Goal: Task Accomplishment & Management: Use online tool/utility

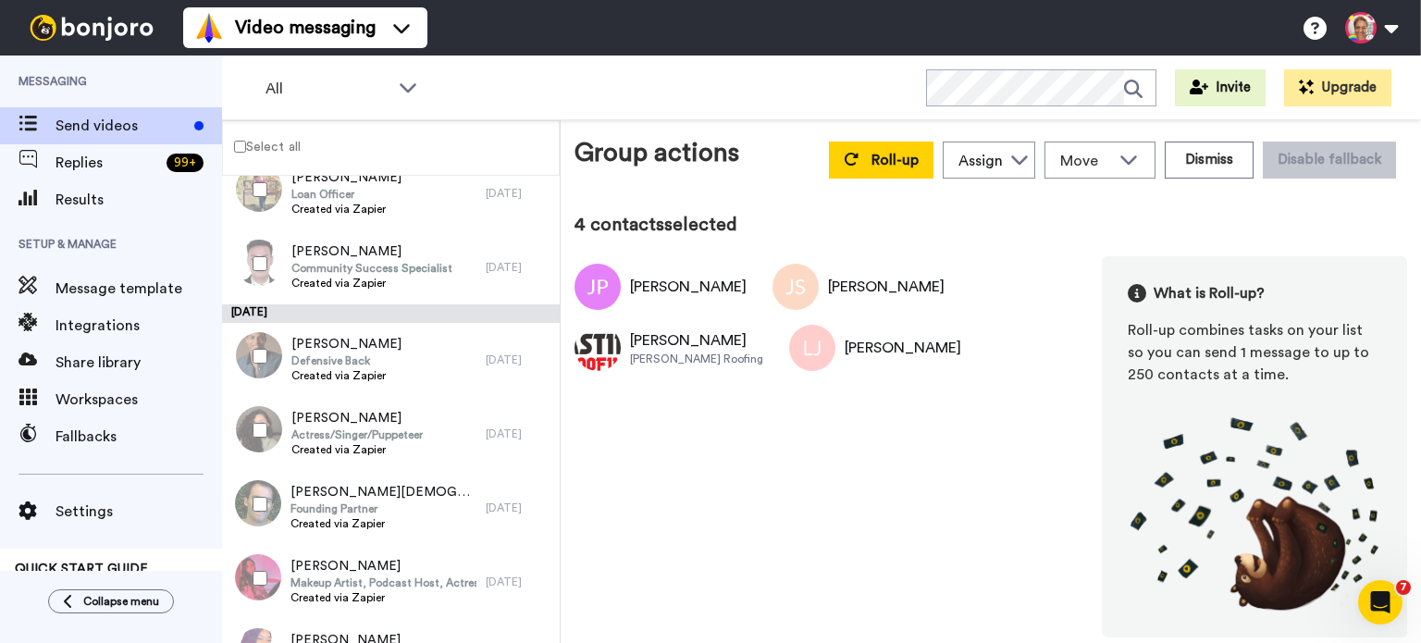
scroll to position [1809, 0]
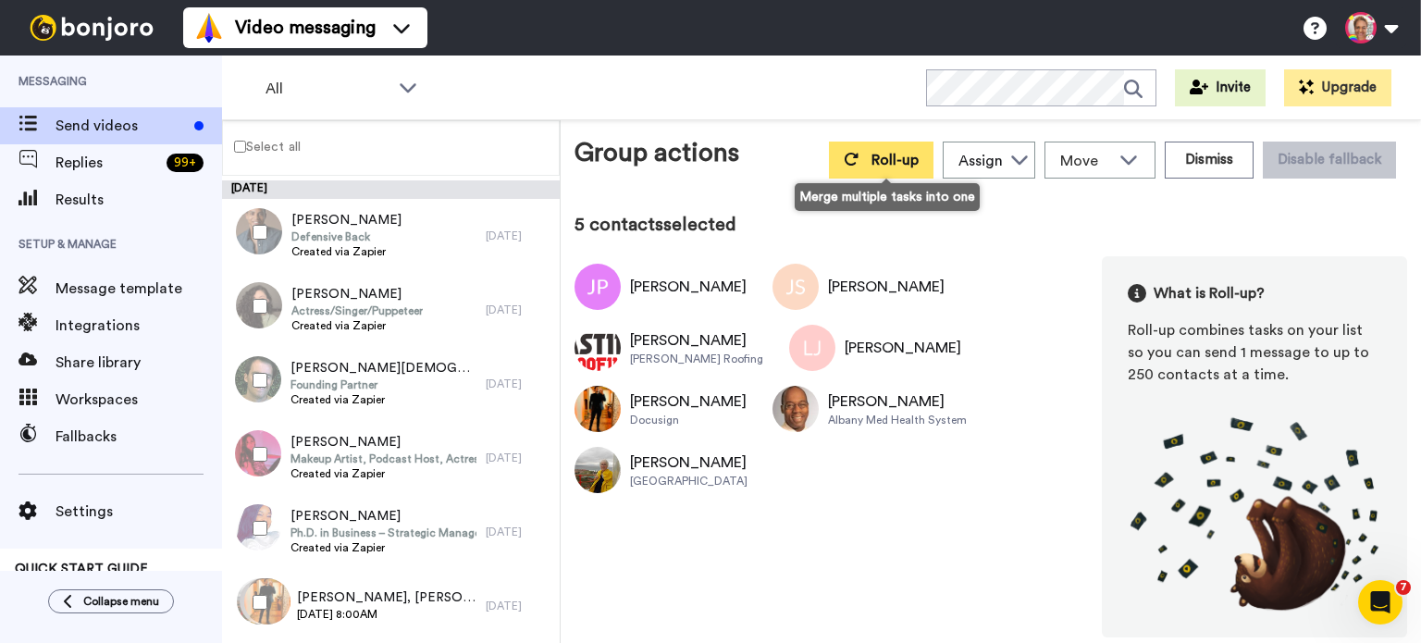
click at [878, 151] on button "Roll-up" at bounding box center [881, 160] width 105 height 37
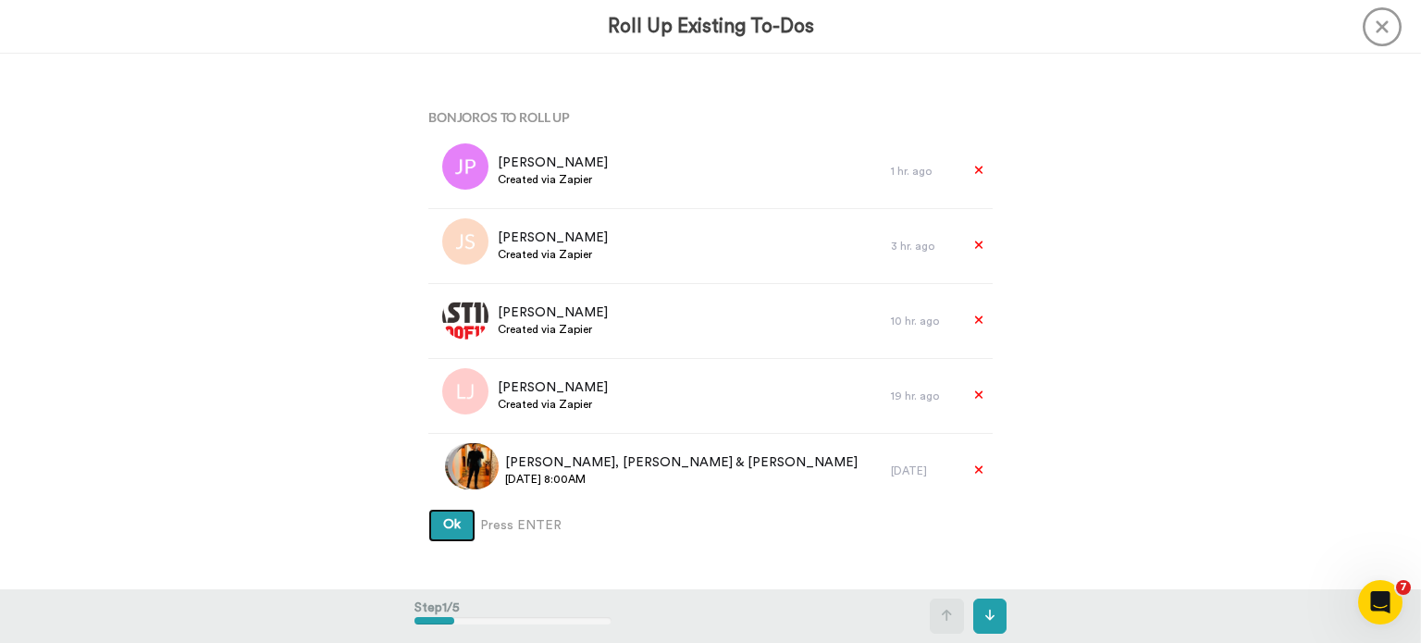
click at [449, 528] on span "Ok" at bounding box center [452, 524] width 18 height 13
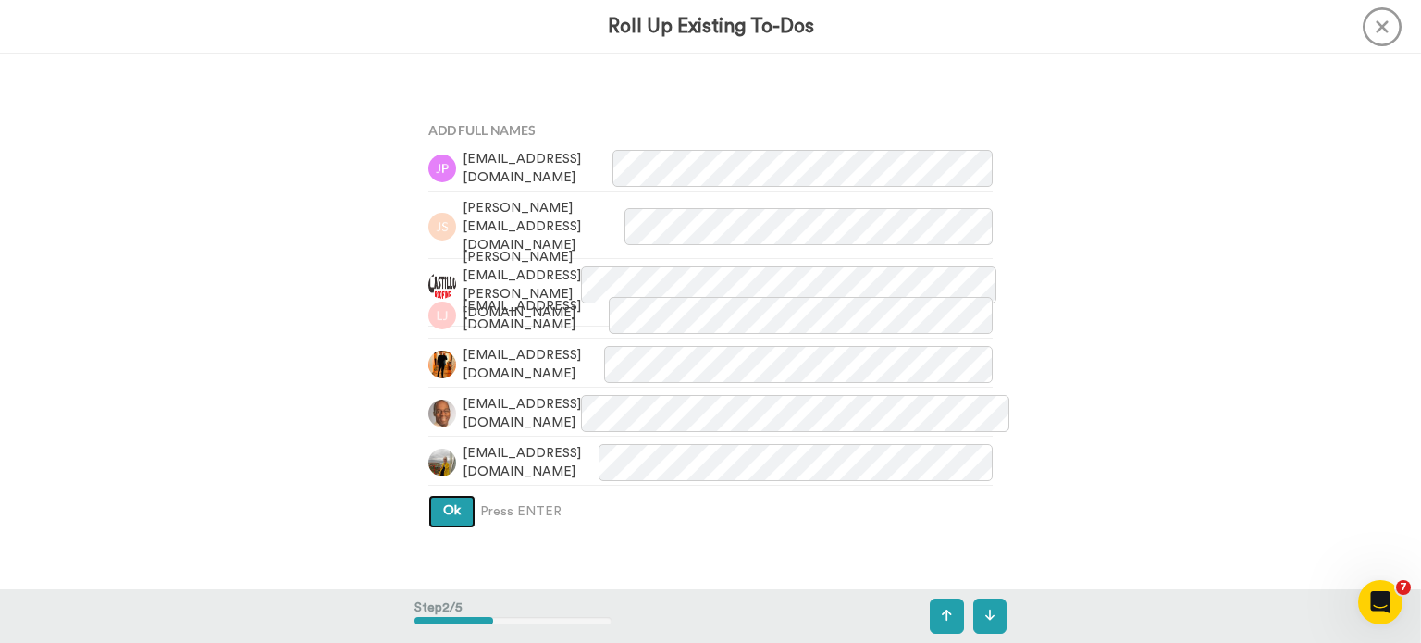
click at [451, 510] on span "Ok" at bounding box center [452, 510] width 18 height 13
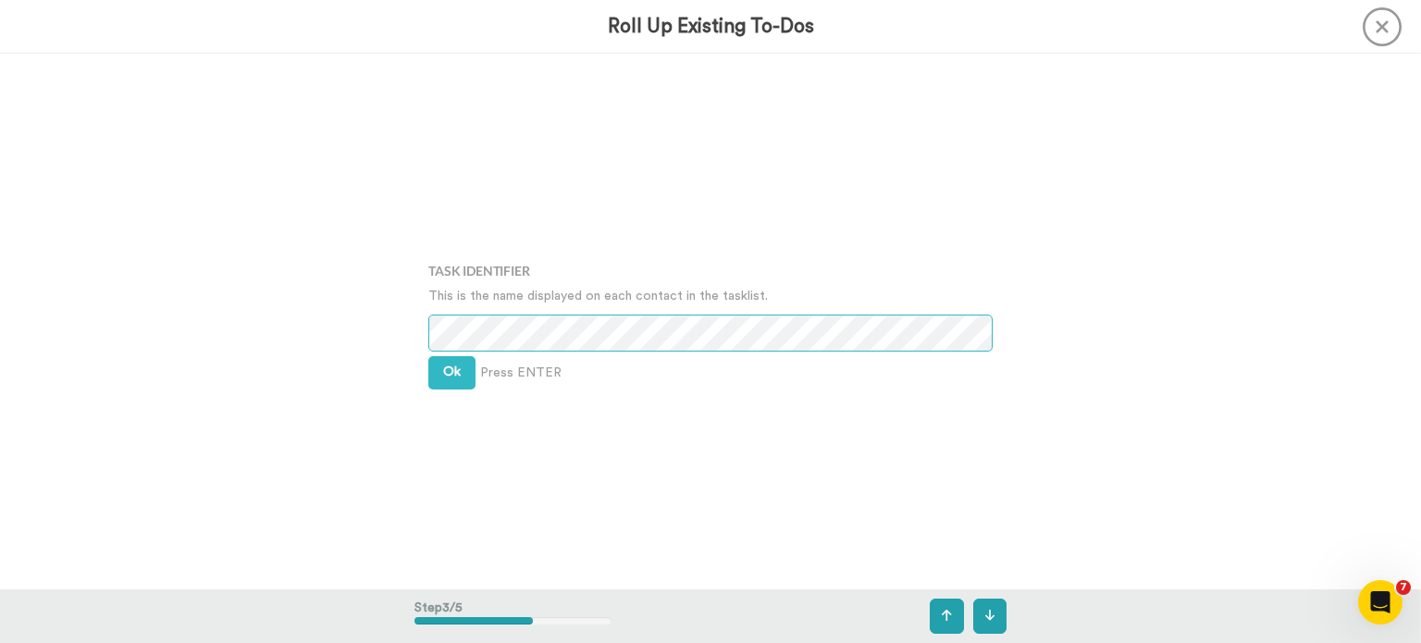
scroll to position [1071, 0]
click at [449, 376] on span "Ok" at bounding box center [452, 370] width 18 height 13
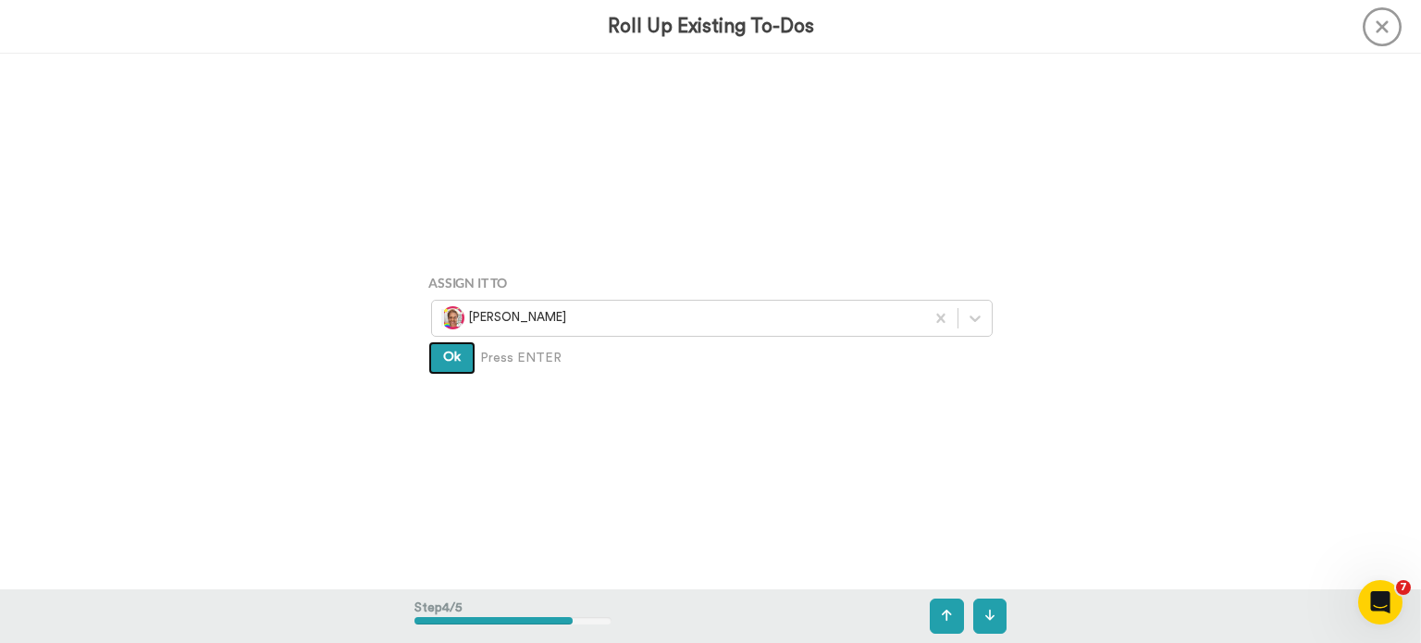
click at [455, 363] on button "Ok" at bounding box center [451, 357] width 47 height 33
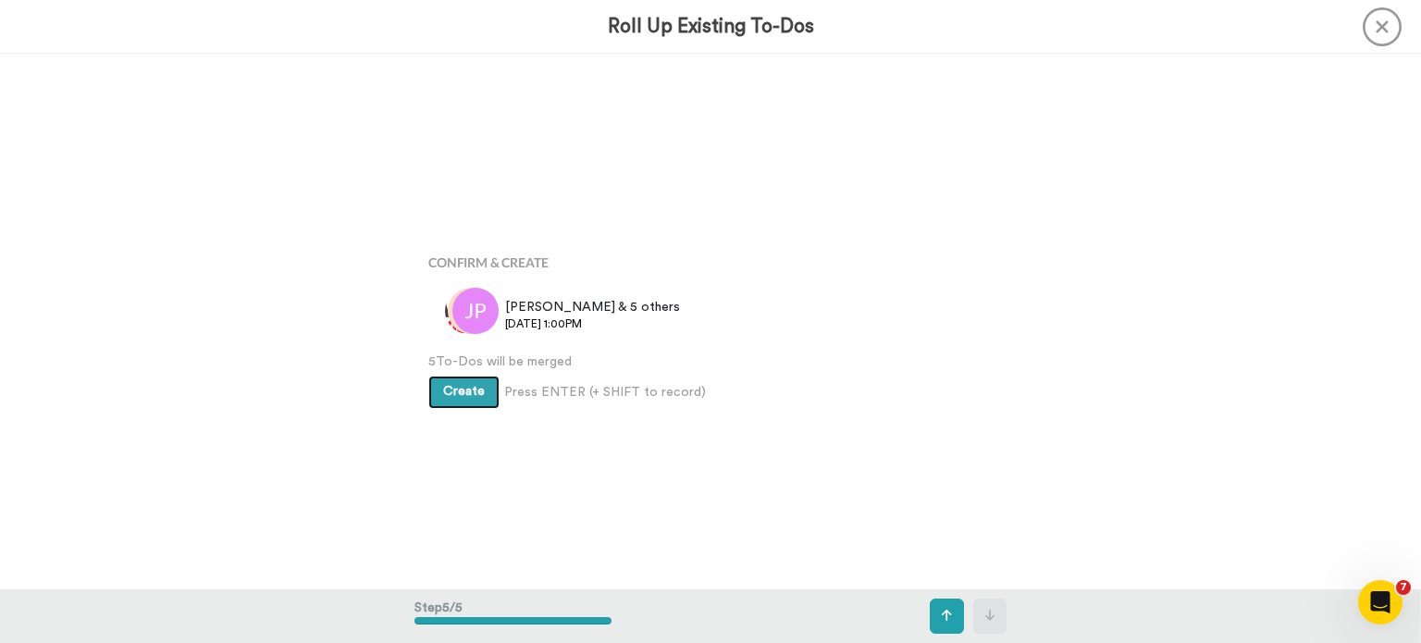
scroll to position [2141, 0]
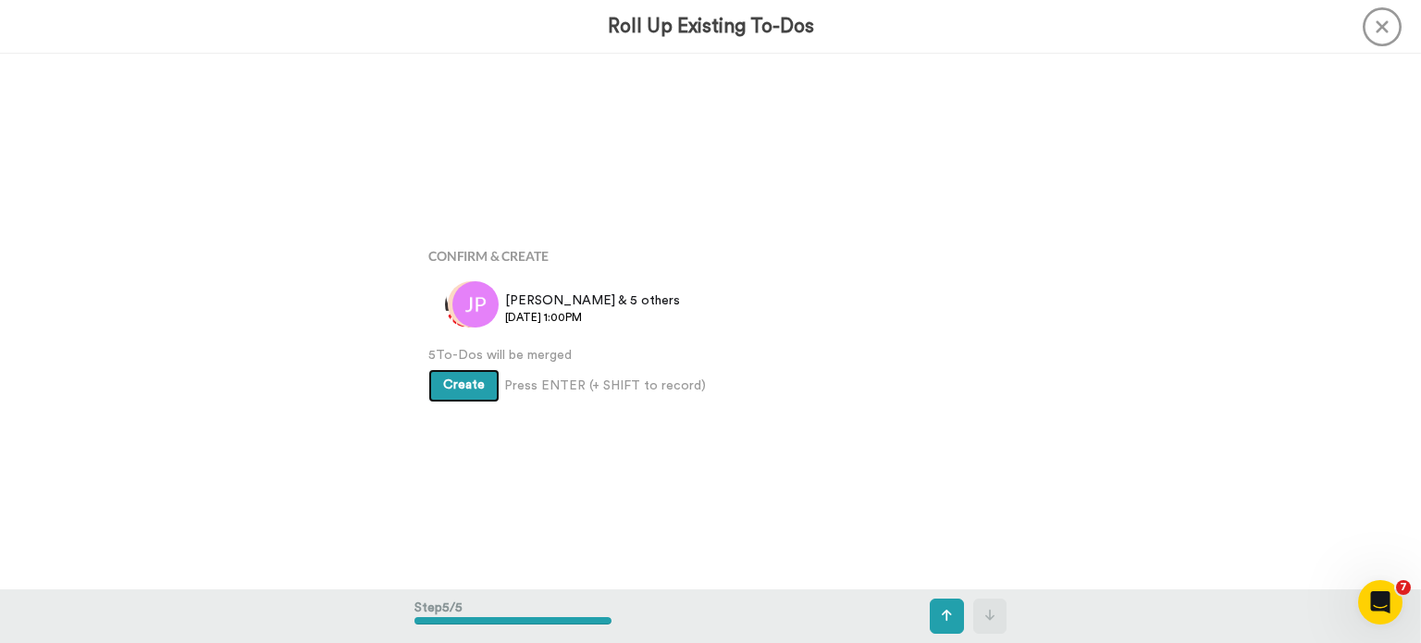
click at [448, 391] on button "Create" at bounding box center [463, 385] width 71 height 33
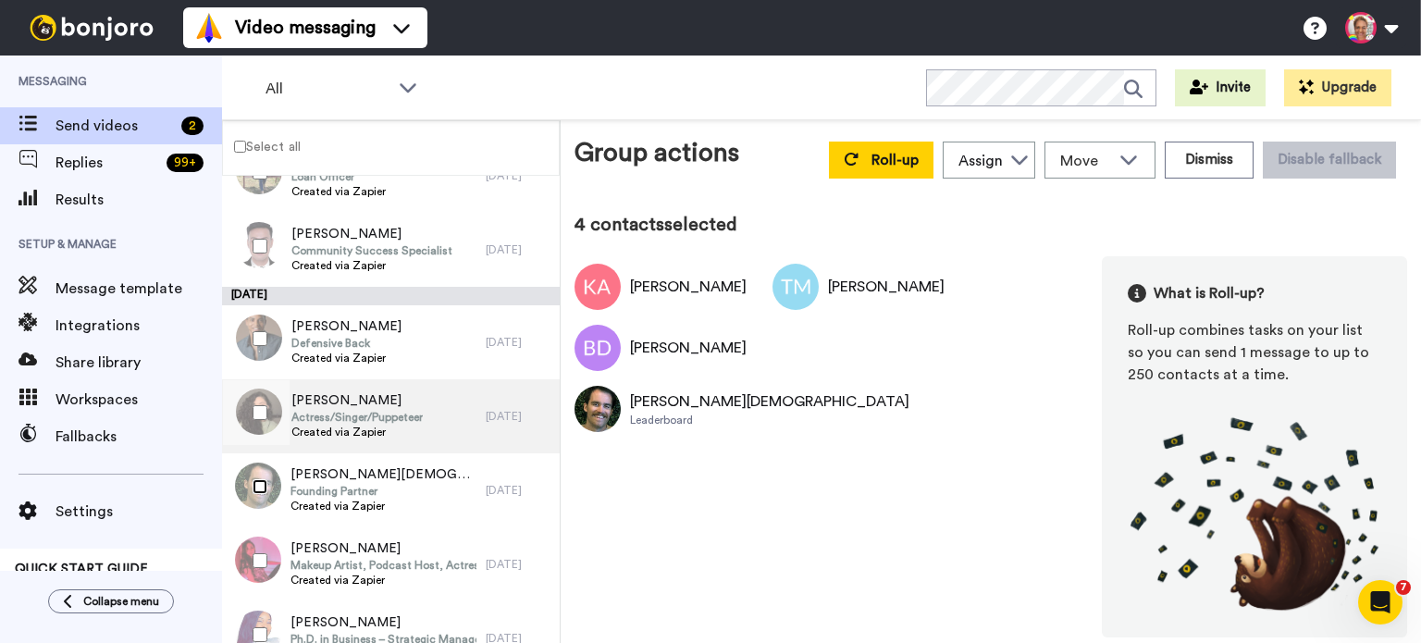
scroll to position [1513, 0]
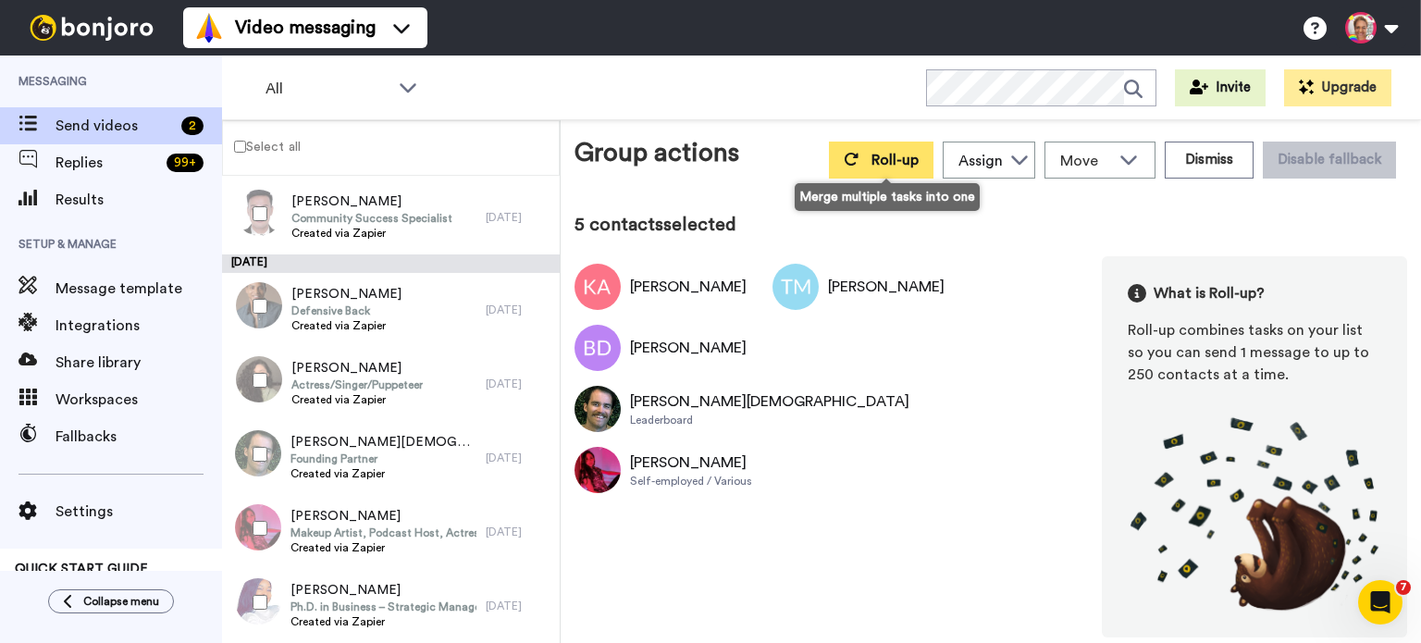
click at [875, 167] on button "Roll-up" at bounding box center [881, 160] width 105 height 37
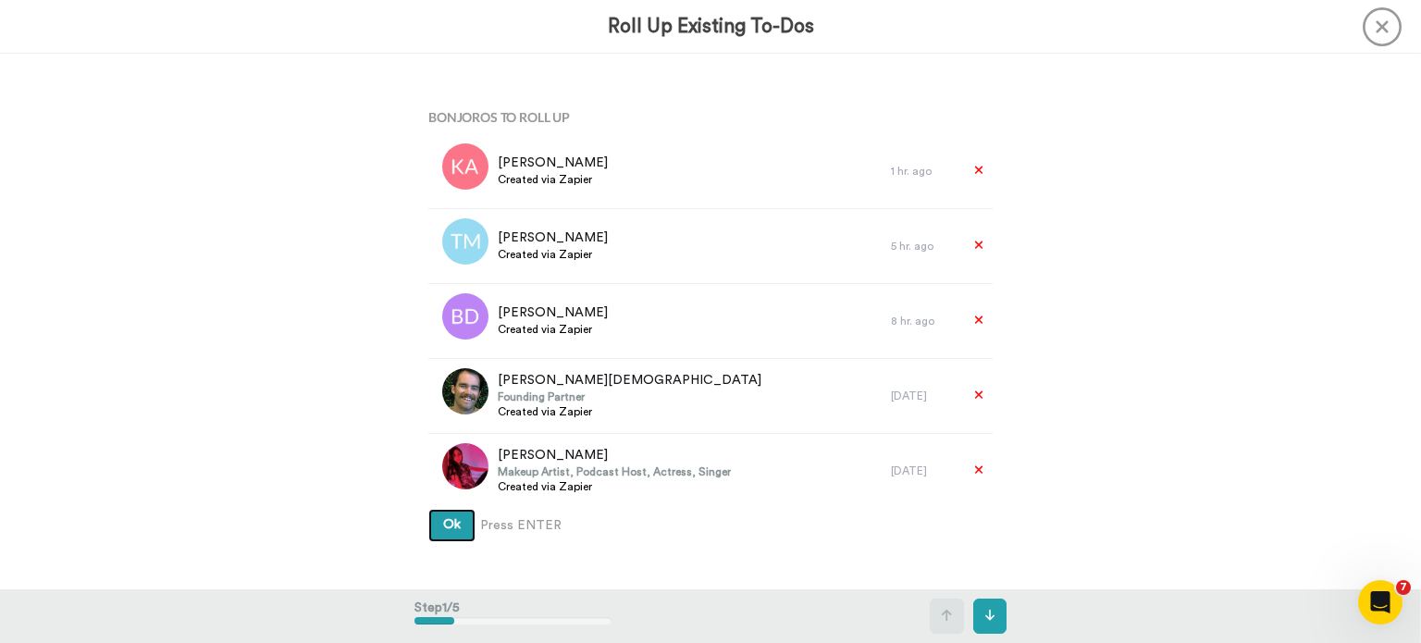
click at [434, 517] on button "Ok" at bounding box center [451, 525] width 47 height 33
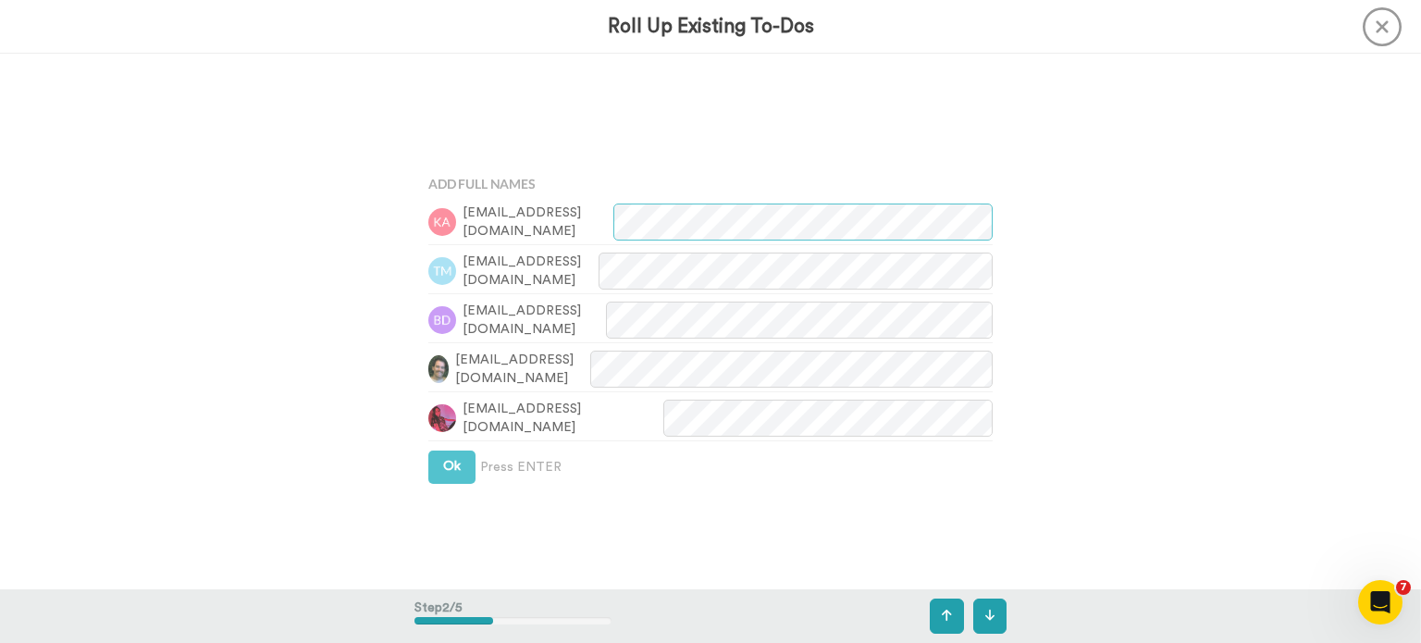
scroll to position [536, 0]
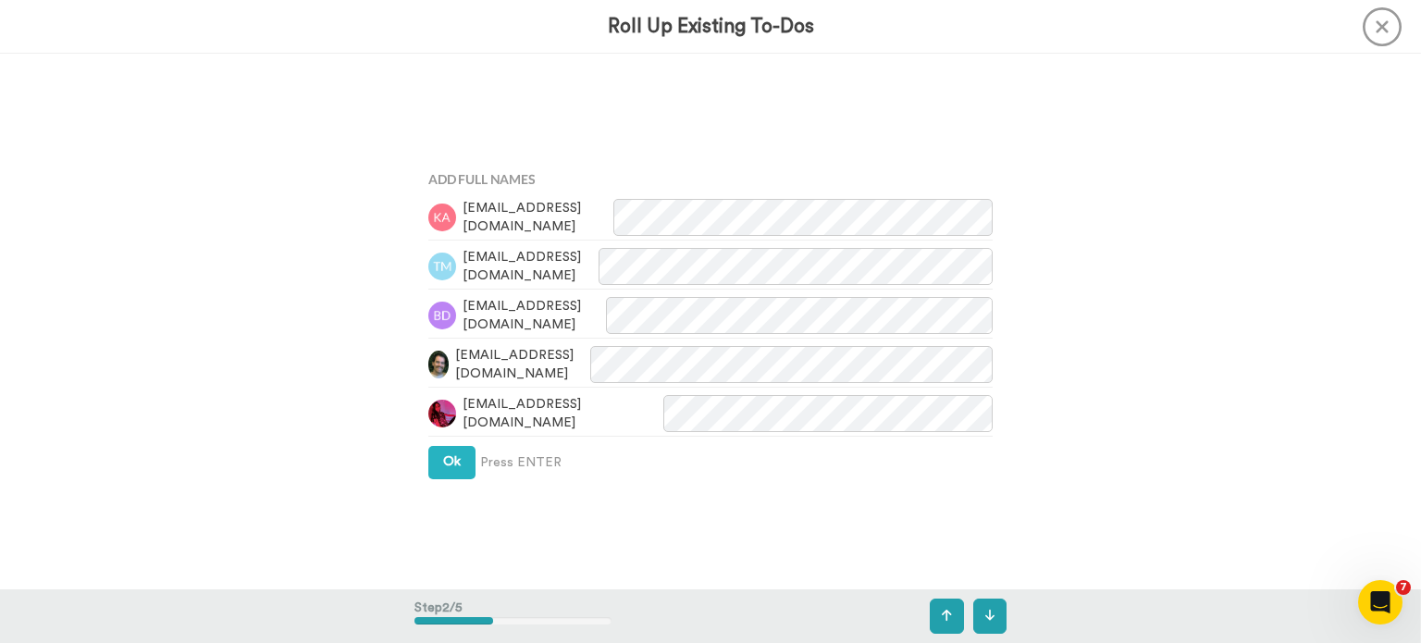
click at [480, 455] on span "Press ENTER" at bounding box center [520, 462] width 81 height 19
click at [459, 460] on button "Ok" at bounding box center [451, 462] width 47 height 33
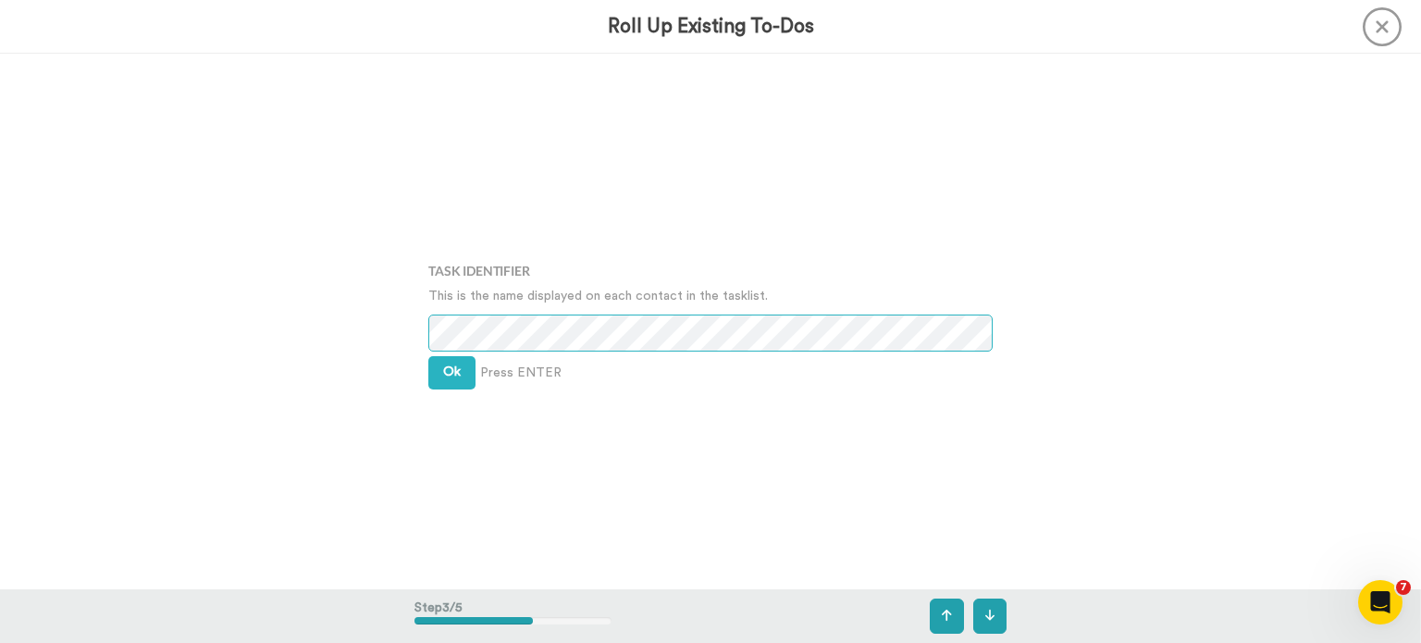
scroll to position [1071, 0]
click at [447, 364] on span "Ok" at bounding box center [452, 370] width 18 height 13
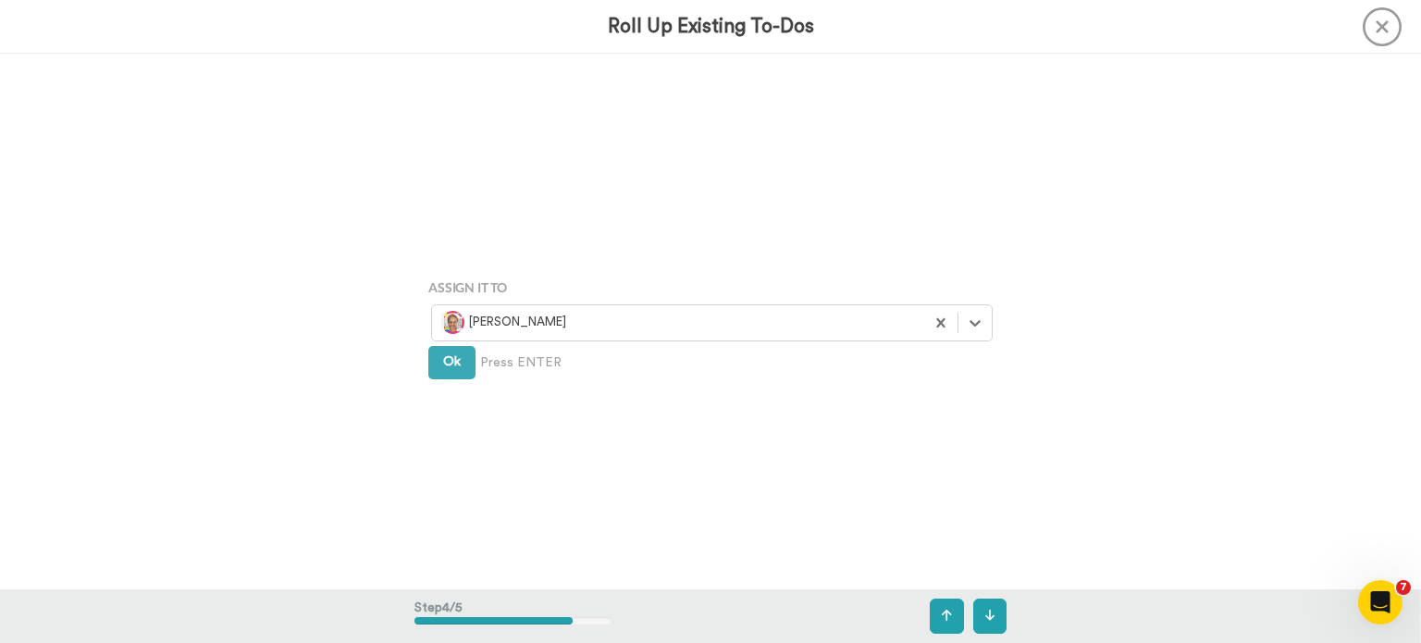
scroll to position [1606, 0]
click at [441, 369] on button "Ok" at bounding box center [451, 357] width 47 height 33
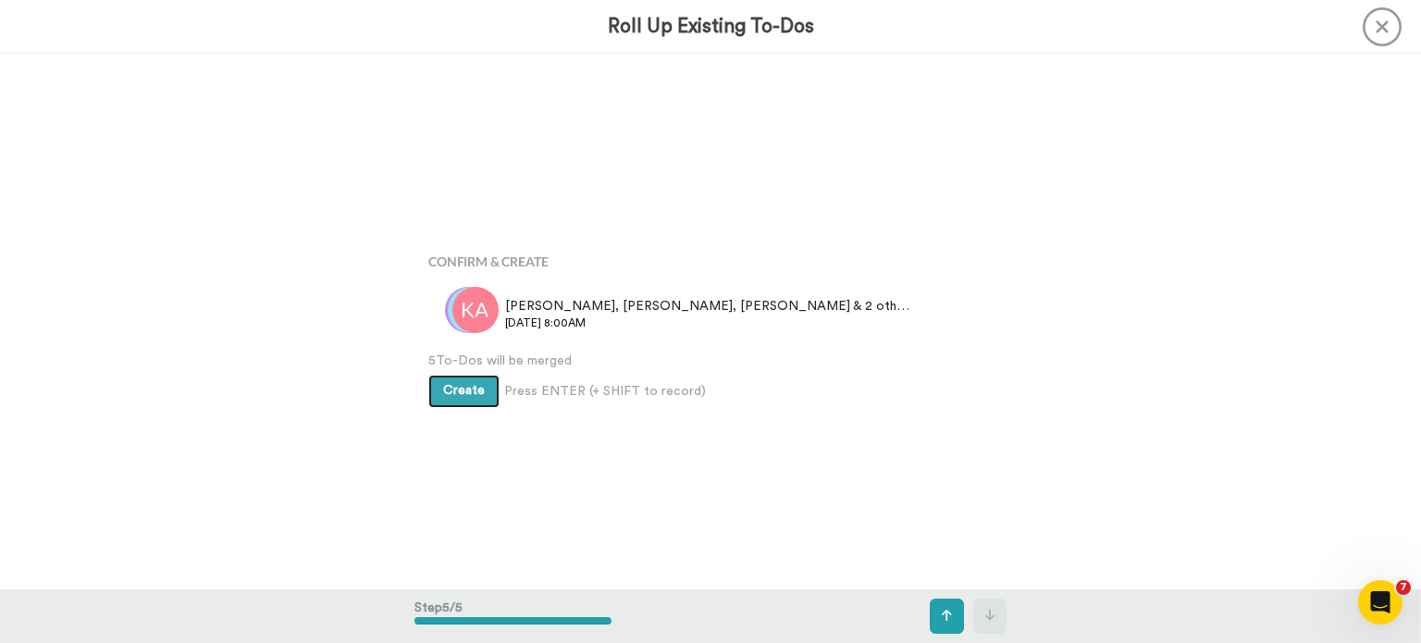
scroll to position [2141, 0]
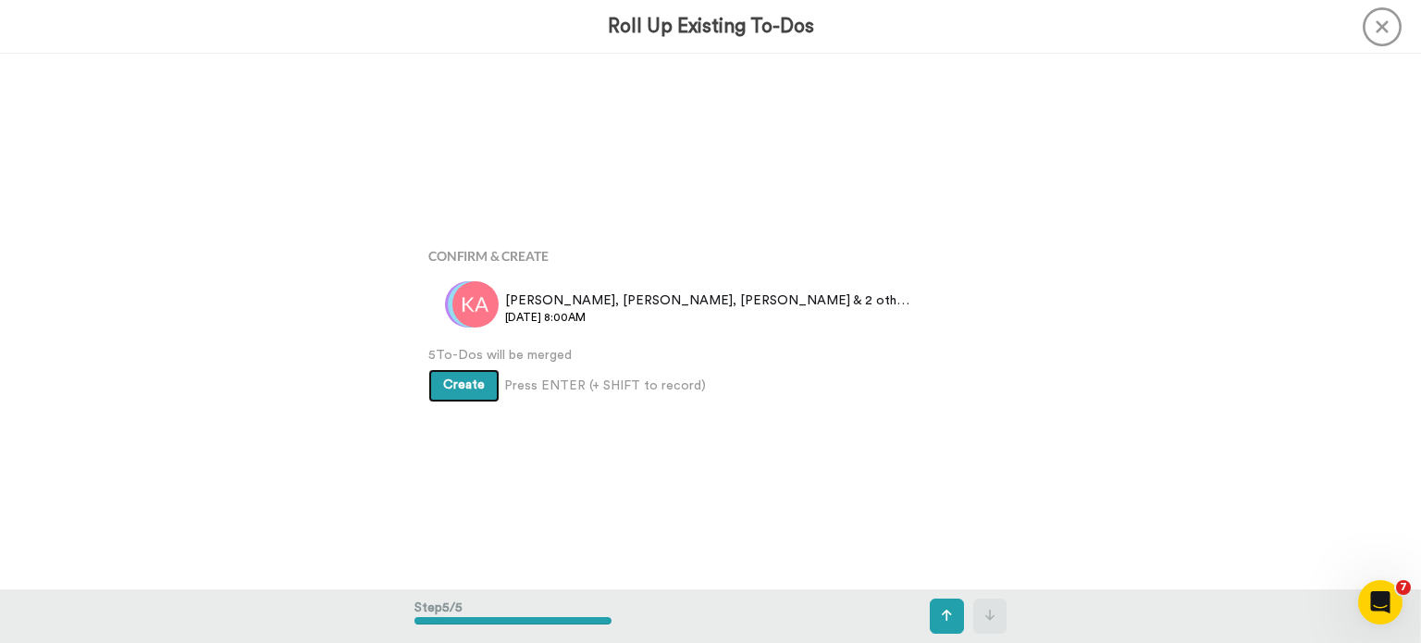
click at [452, 380] on span "Create" at bounding box center [464, 384] width 42 height 13
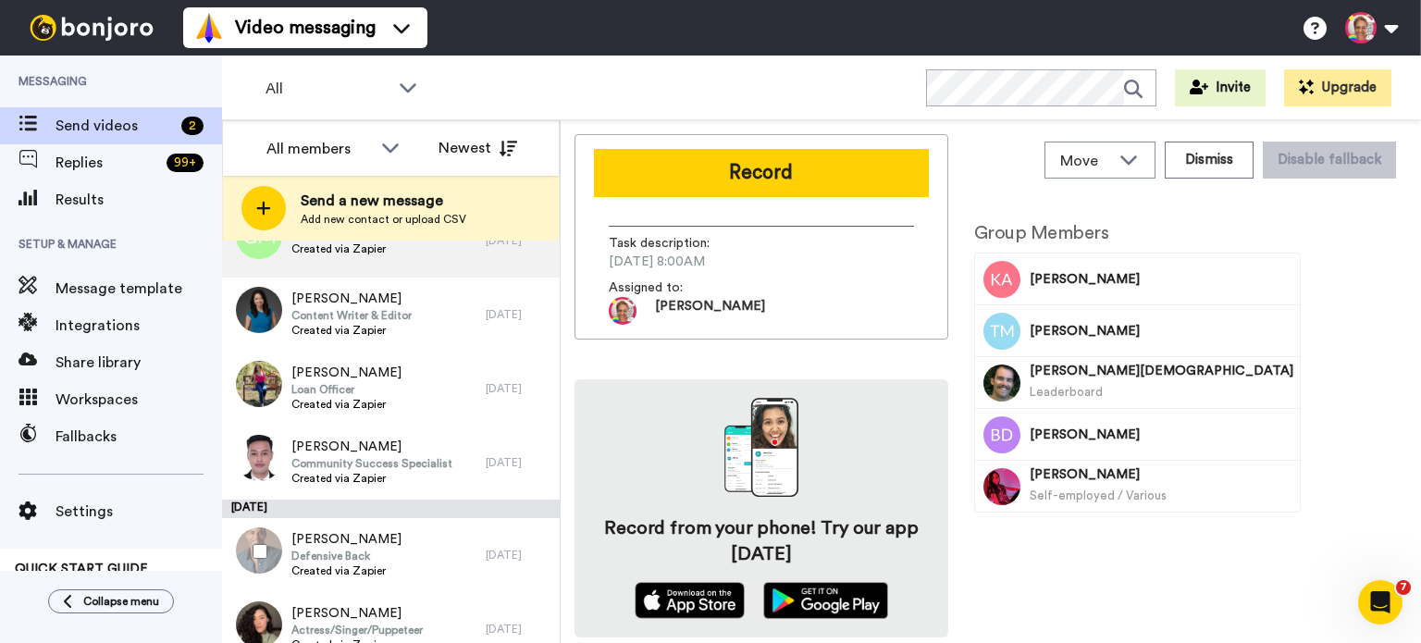
scroll to position [1281, 0]
